Goal: Task Accomplishment & Management: Complete application form

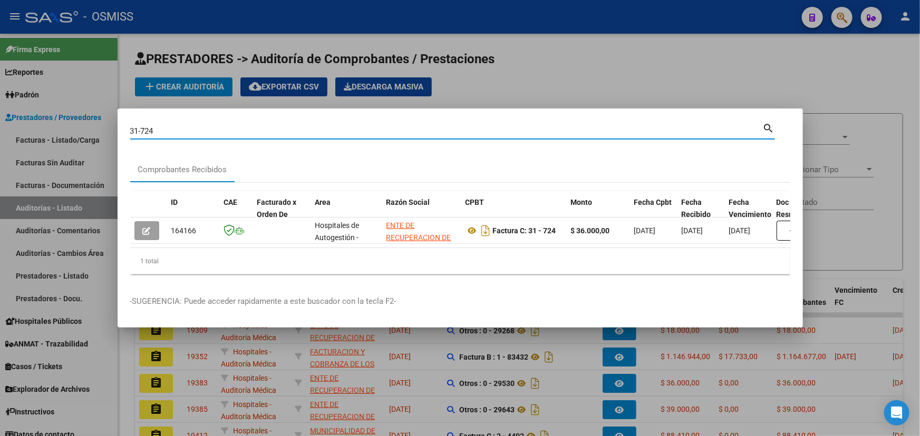
scroll to position [214, 0]
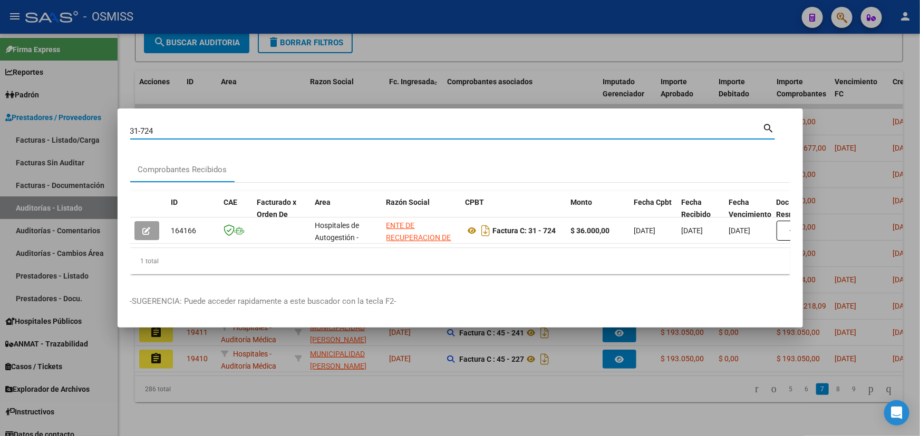
drag, startPoint x: 164, startPoint y: 127, endPoint x: 65, endPoint y: 113, distance: 100.0
click at [65, 113] on div "31-724 Buscar (apellido, dni, cuil, nro traspaso, cuit, obra social) search Com…" at bounding box center [460, 218] width 920 height 436
type input "1-1253"
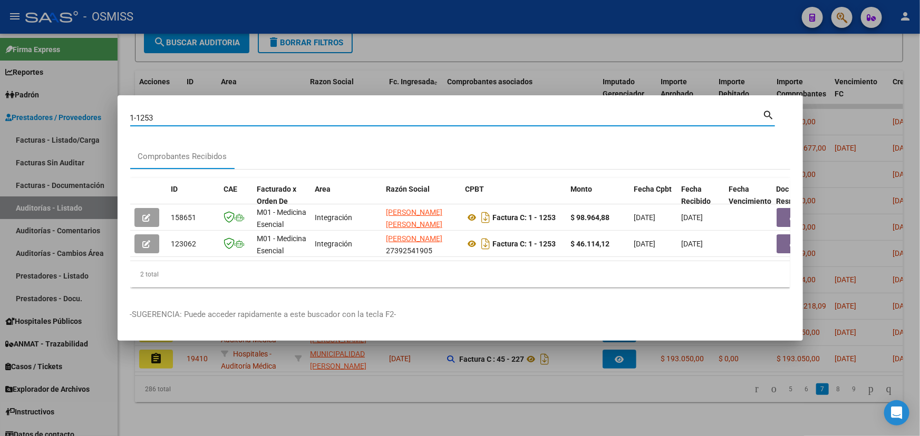
click at [654, 45] on div at bounding box center [460, 218] width 920 height 436
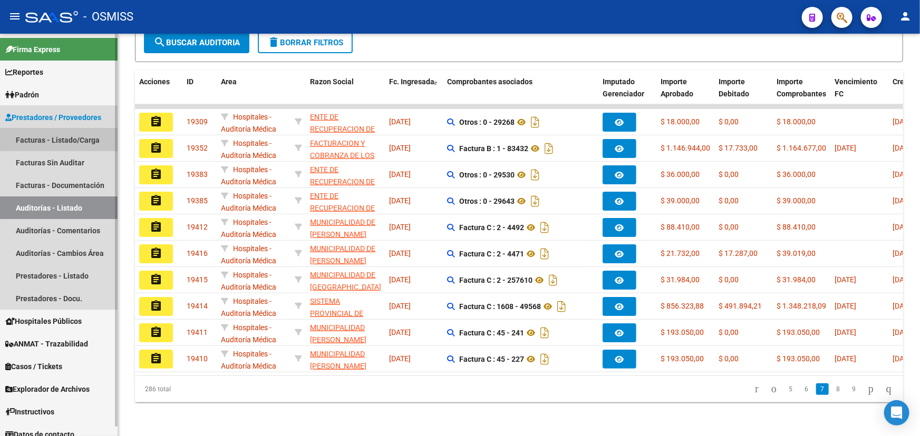
click at [24, 135] on link "Facturas - Listado/Carga" at bounding box center [59, 140] width 118 height 23
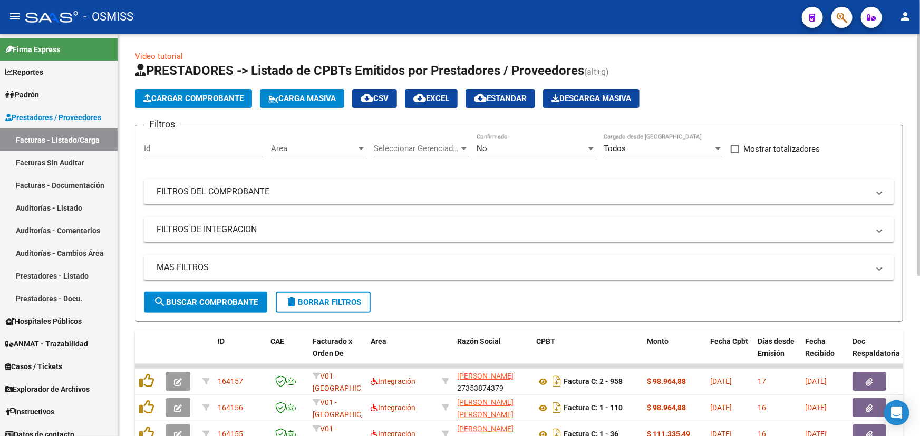
click at [193, 97] on span "Cargar Comprobante" at bounding box center [193, 98] width 100 height 9
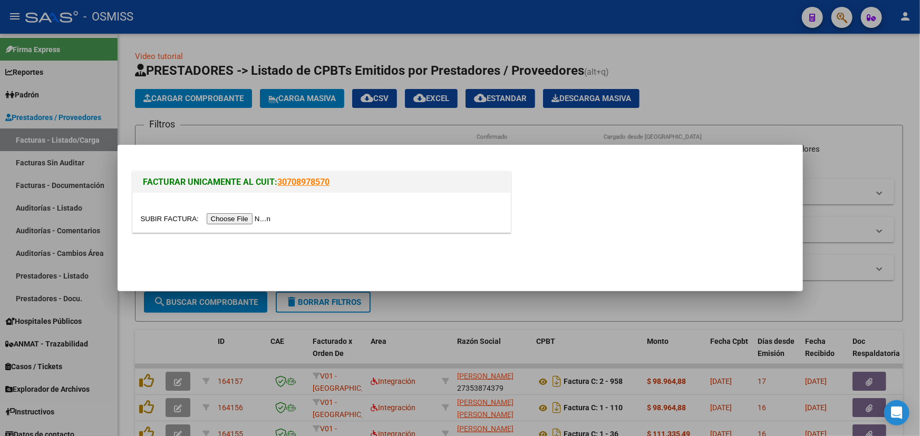
click at [157, 213] on input "file" at bounding box center [207, 218] width 133 height 11
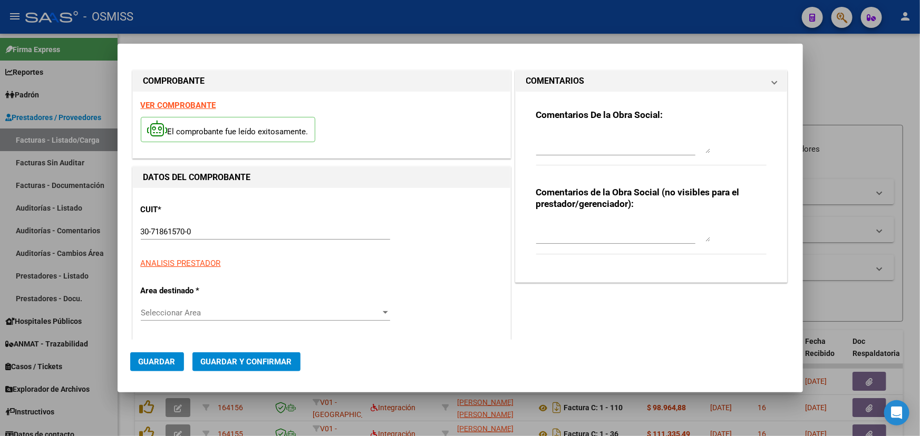
type input "[DATE]"
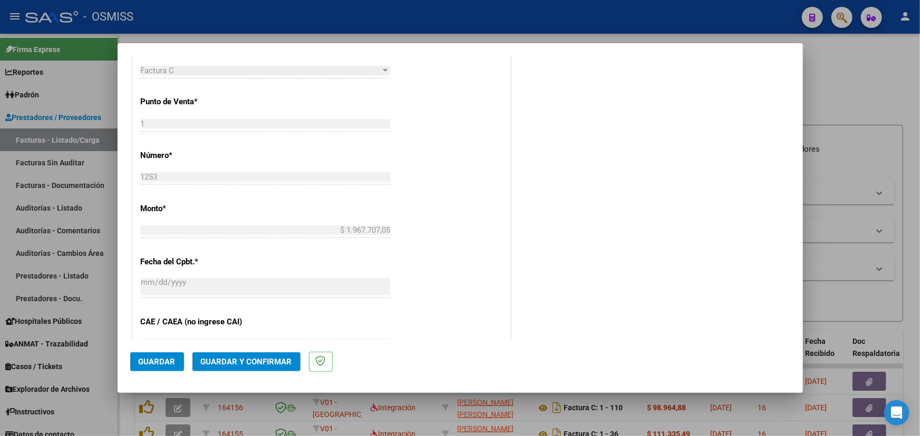
scroll to position [335, 0]
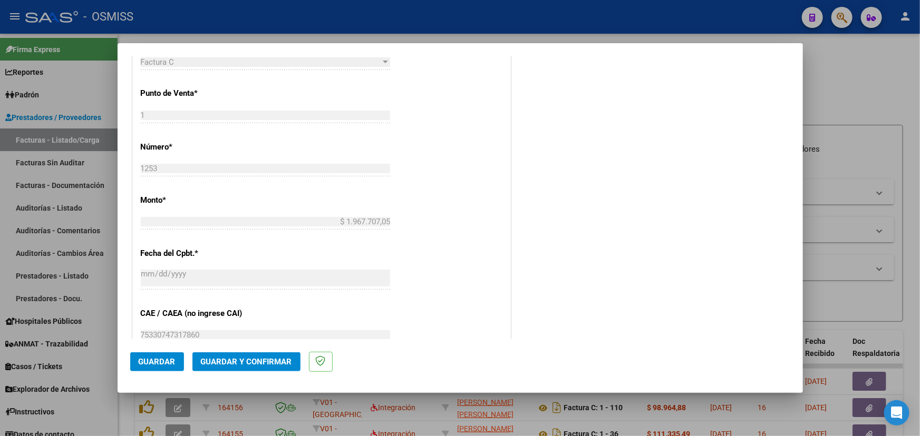
click at [283, 357] on span "Guardar y Confirmar" at bounding box center [246, 361] width 91 height 9
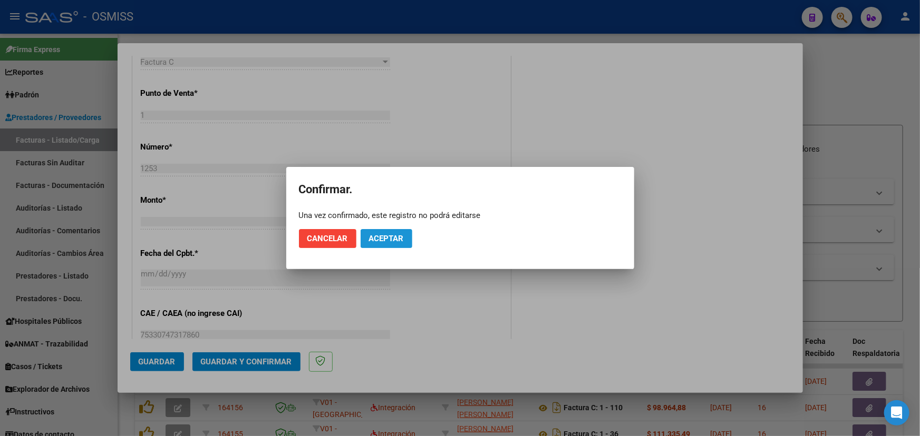
click at [377, 235] on span "Aceptar" at bounding box center [386, 238] width 35 height 9
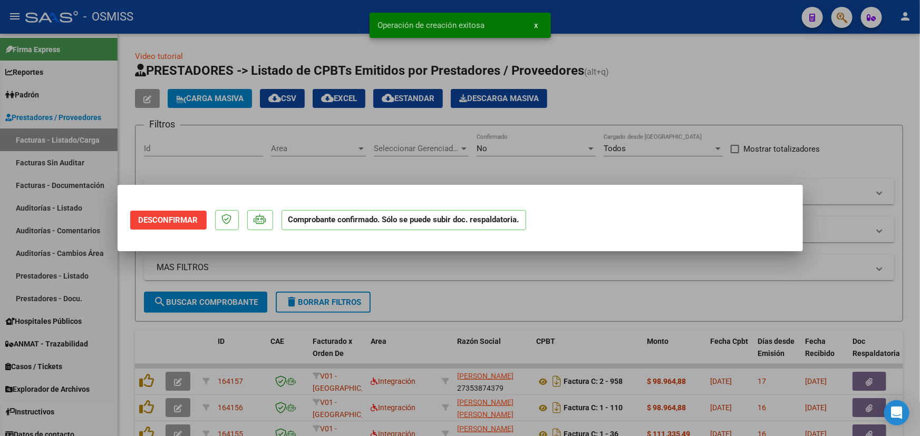
scroll to position [0, 0]
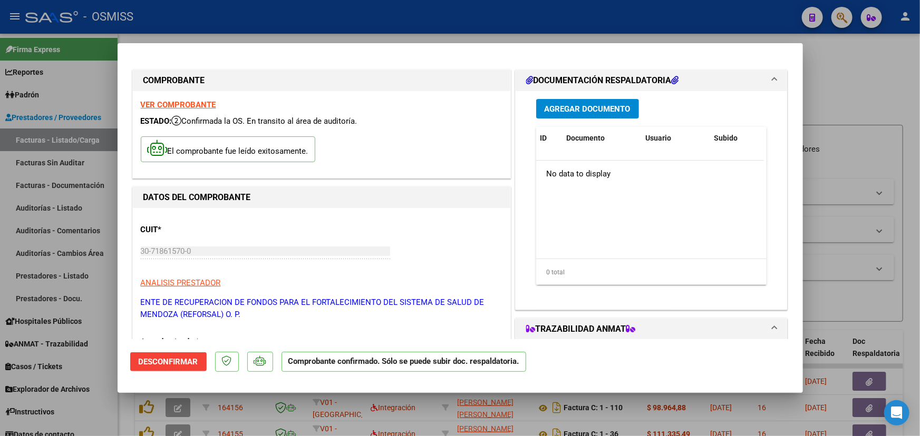
click at [864, 96] on div at bounding box center [460, 218] width 920 height 436
type input "$ 0,00"
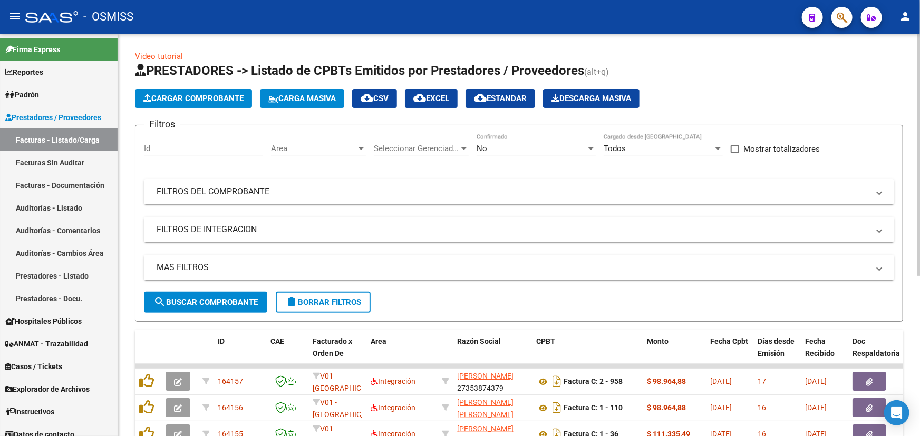
click at [173, 100] on span "Cargar Comprobante" at bounding box center [193, 98] width 100 height 9
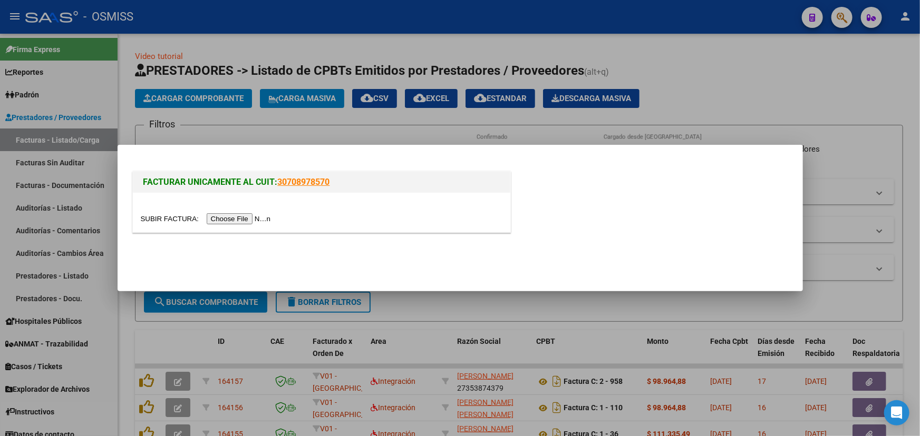
click at [151, 219] on input "file" at bounding box center [207, 218] width 133 height 11
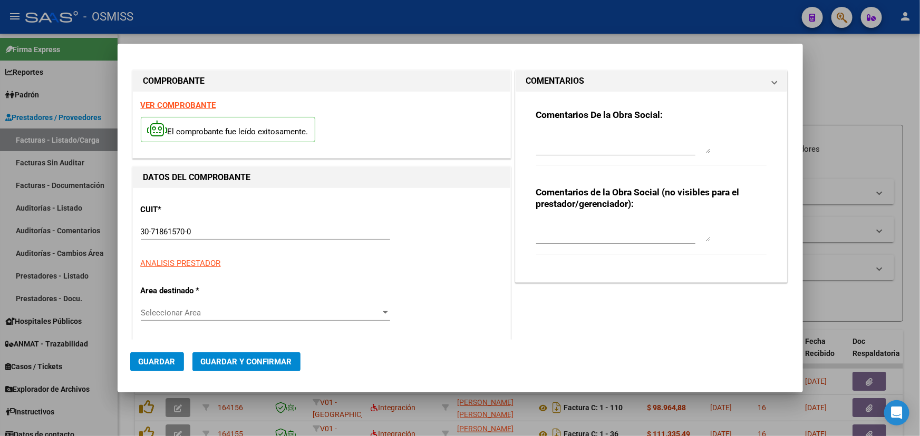
type input "[DATE]"
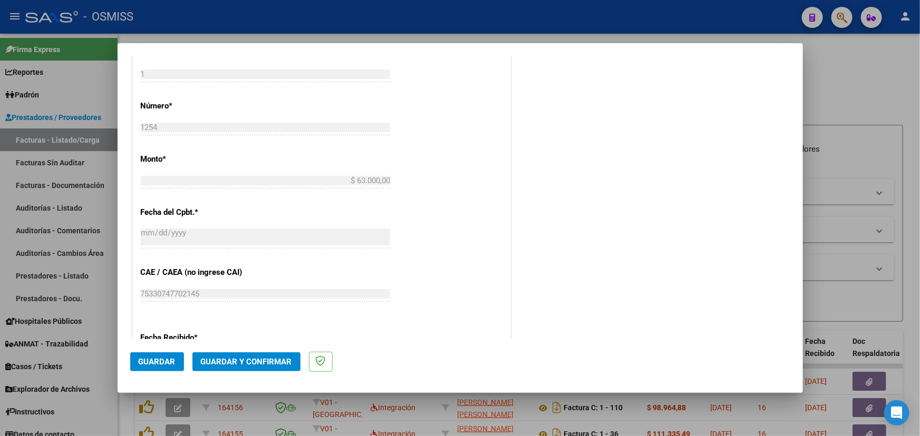
scroll to position [383, 0]
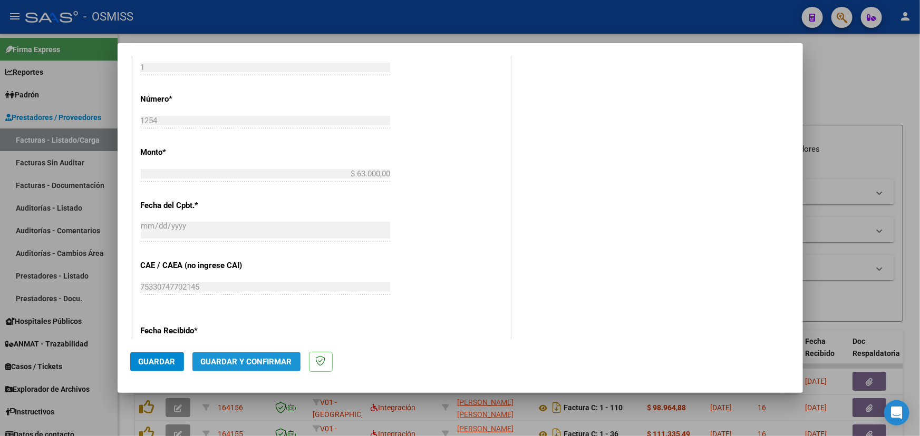
click at [236, 363] on span "Guardar y Confirmar" at bounding box center [246, 361] width 91 height 9
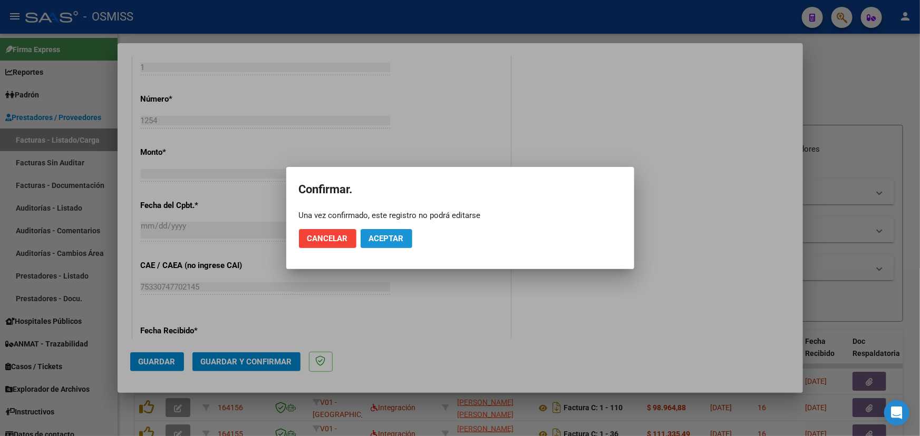
click at [377, 234] on span "Aceptar" at bounding box center [386, 238] width 35 height 9
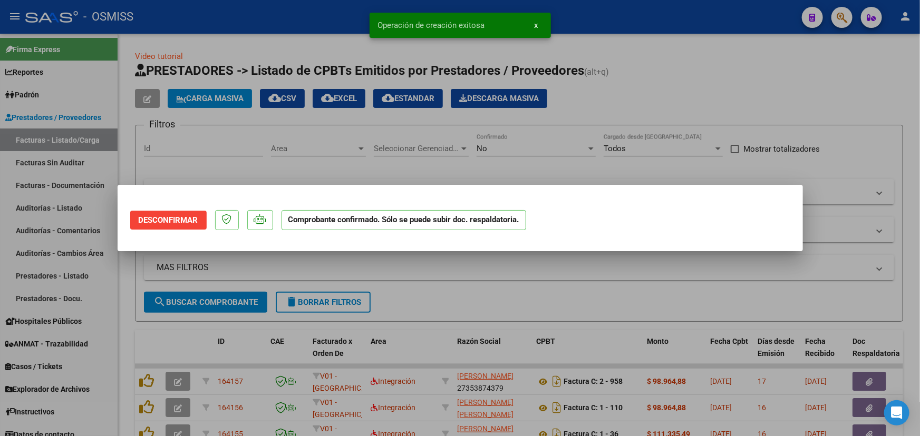
scroll to position [0, 0]
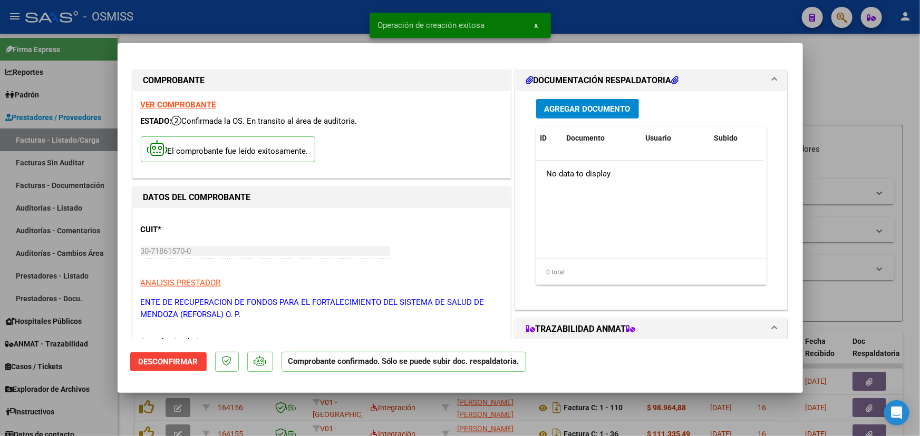
click at [857, 67] on div at bounding box center [460, 218] width 920 height 436
type input "$ 0,00"
